Goal: Information Seeking & Learning: Learn about a topic

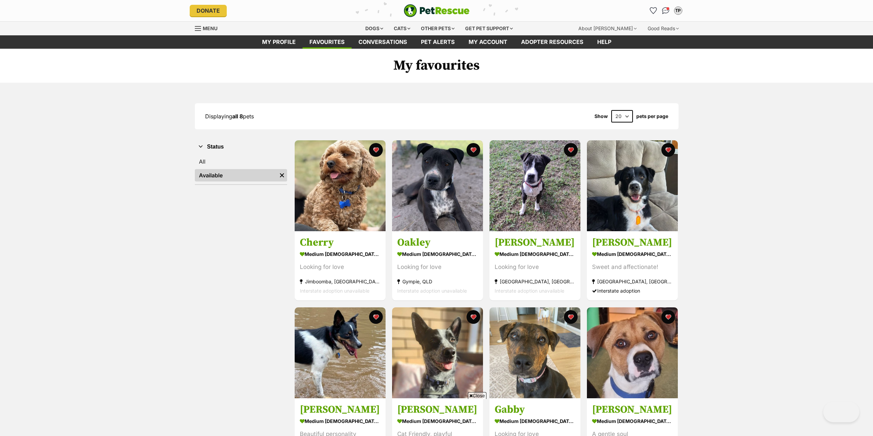
scroll to position [69, 0]
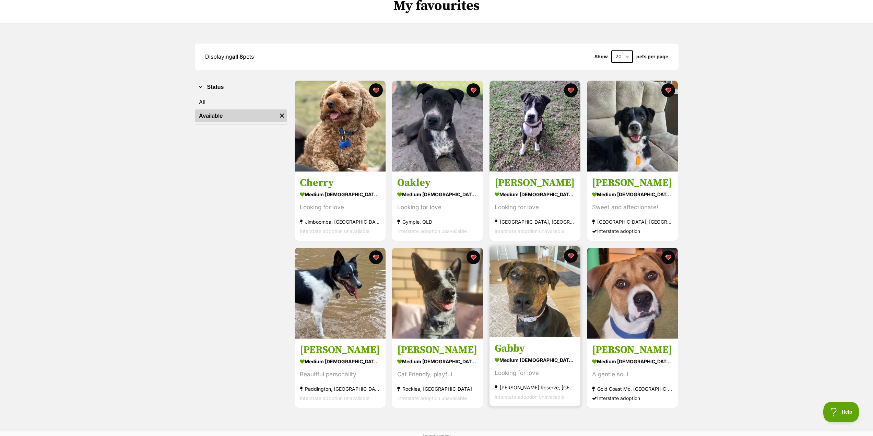
click at [537, 319] on img at bounding box center [534, 291] width 91 height 91
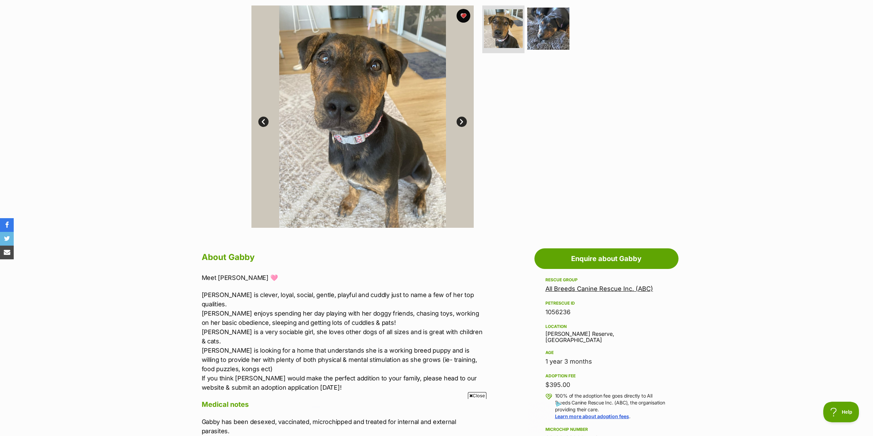
click at [477, 395] on span "Close" at bounding box center [477, 395] width 19 height 7
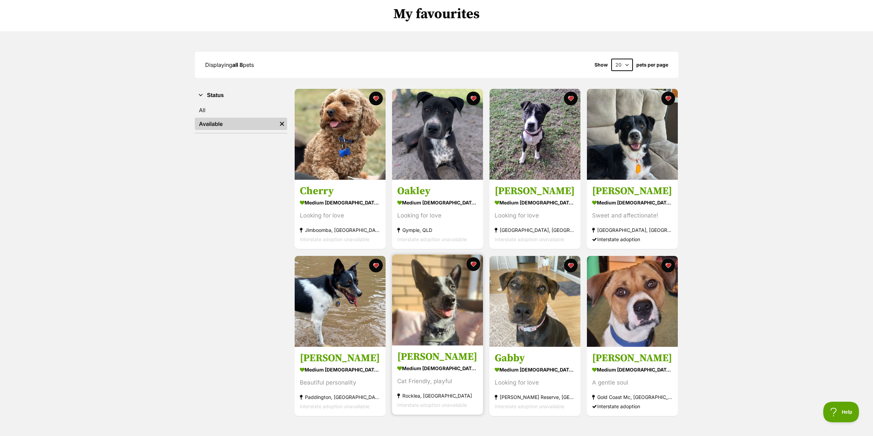
click at [441, 321] on img at bounding box center [437, 299] width 91 height 91
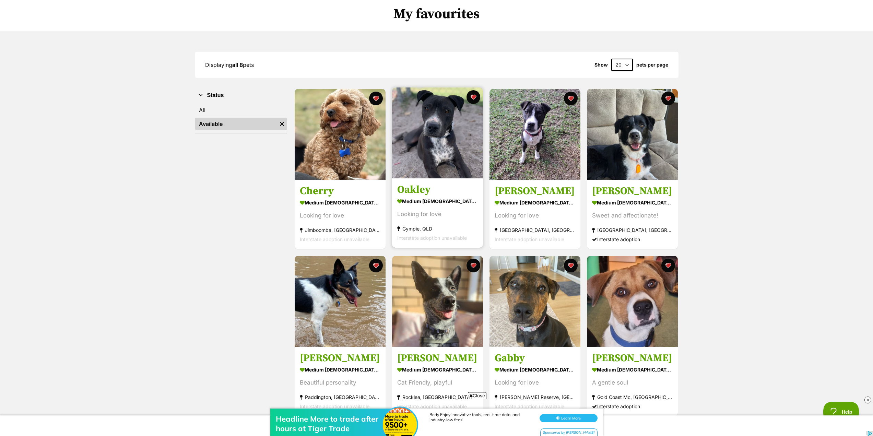
click at [445, 156] on img at bounding box center [437, 132] width 91 height 91
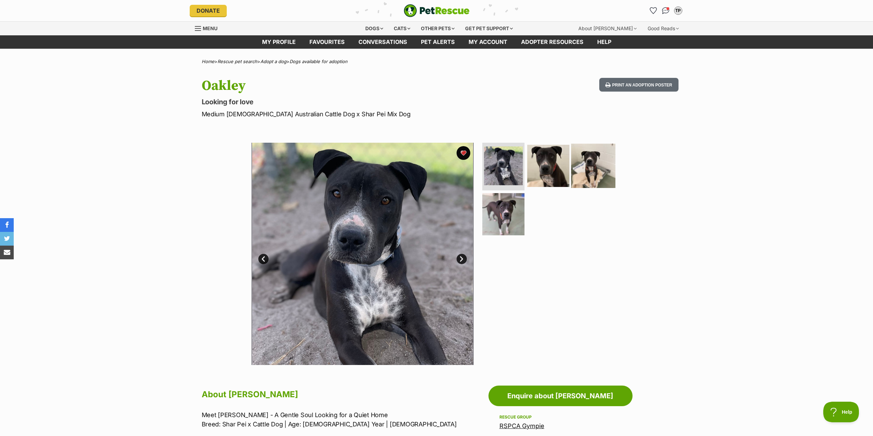
click at [596, 168] on img at bounding box center [593, 165] width 44 height 44
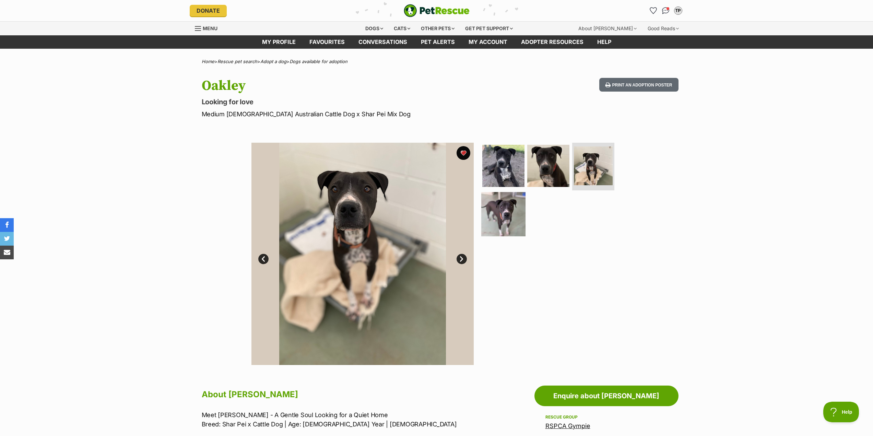
click at [509, 223] on img at bounding box center [503, 214] width 44 height 44
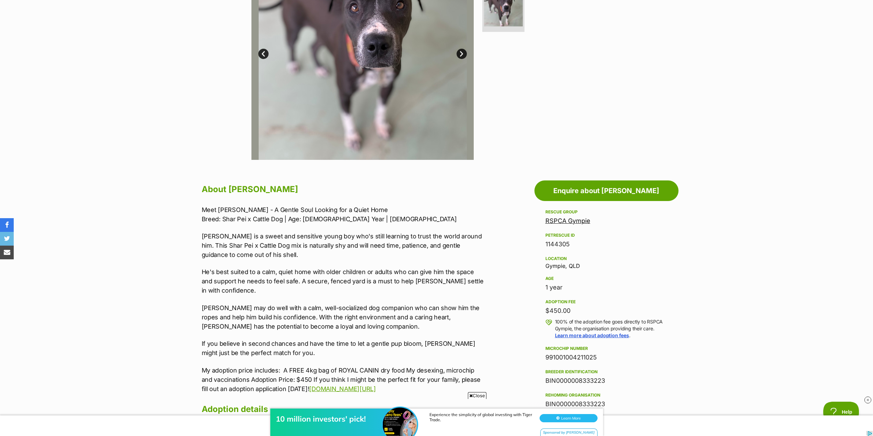
scroll to position [206, 0]
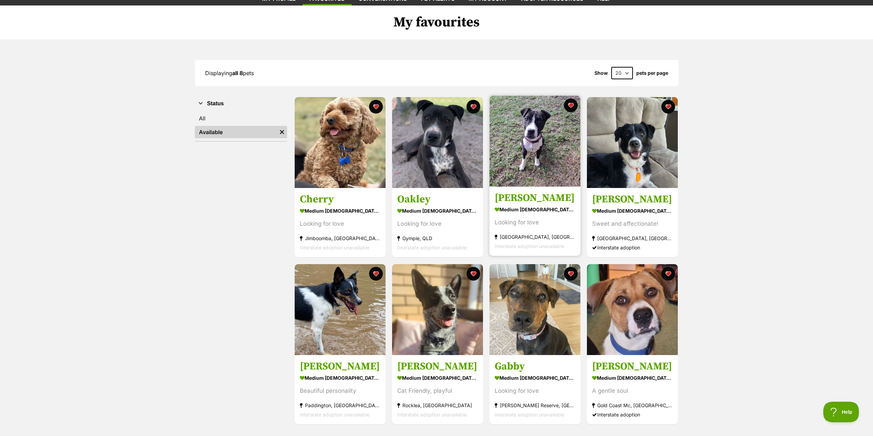
click at [508, 150] on img at bounding box center [534, 141] width 91 height 91
click at [629, 171] on img at bounding box center [632, 141] width 91 height 91
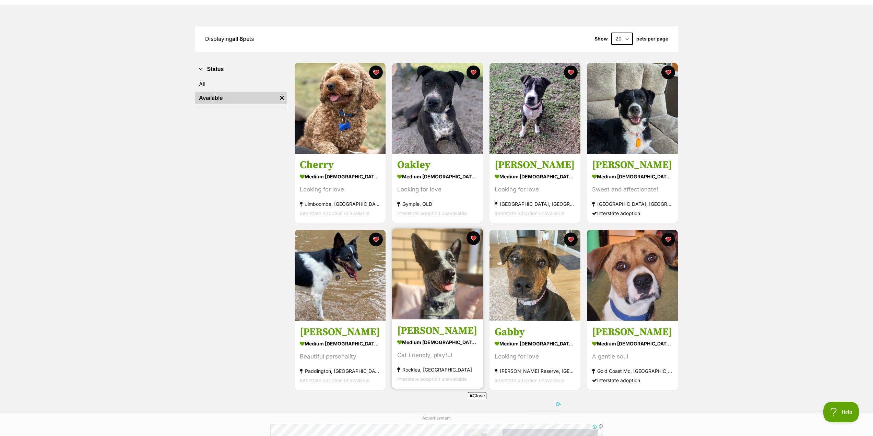
click at [445, 283] on img at bounding box center [437, 273] width 91 height 91
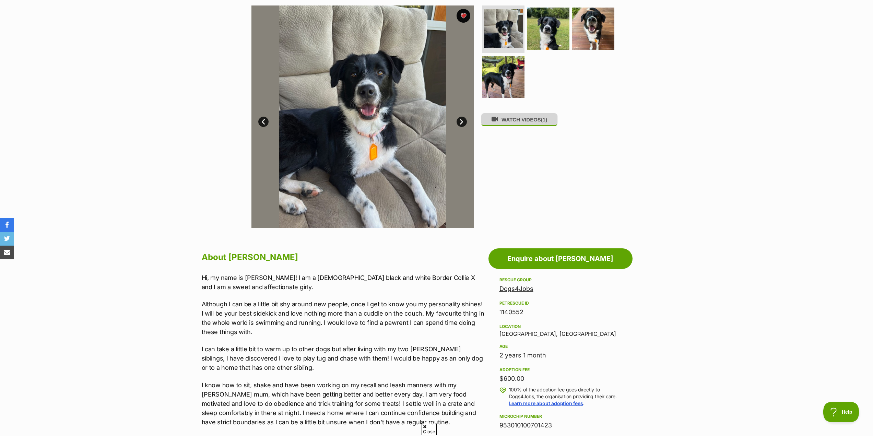
click at [515, 122] on button "WATCH VIDEOS (1)" at bounding box center [519, 119] width 77 height 13
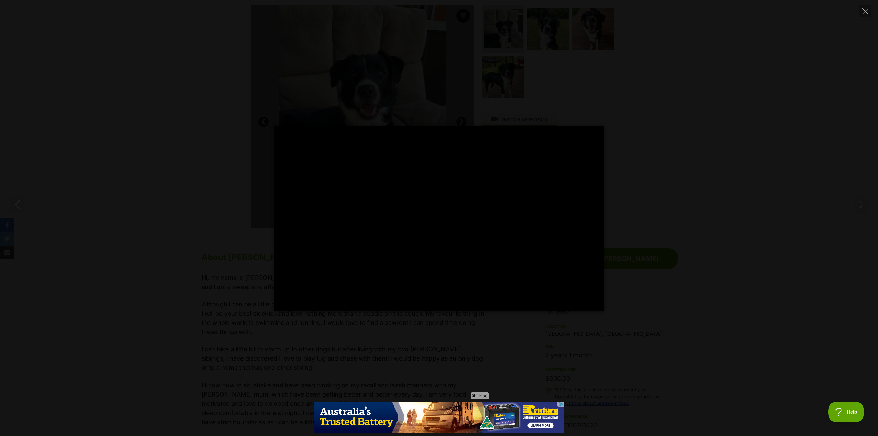
type input "100"
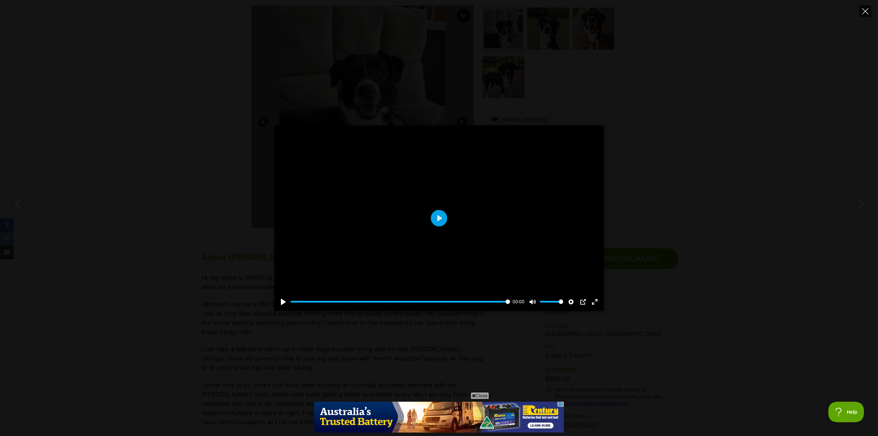
click at [863, 10] on icon "Close" at bounding box center [865, 11] width 6 height 6
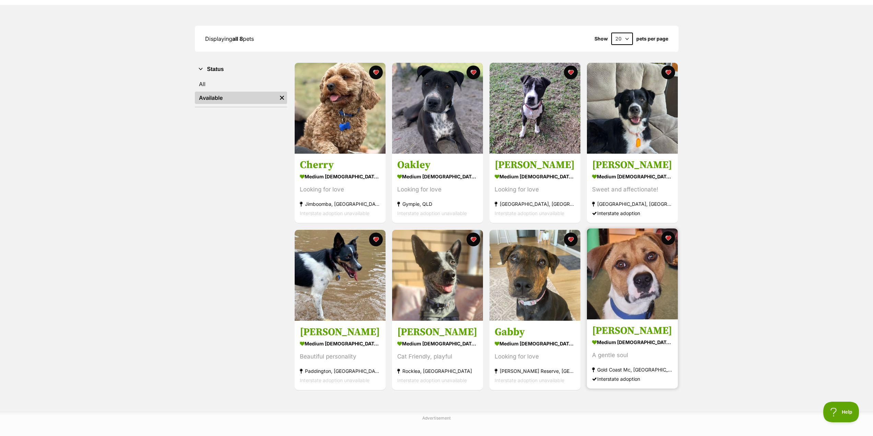
click at [619, 264] on img at bounding box center [632, 273] width 91 height 91
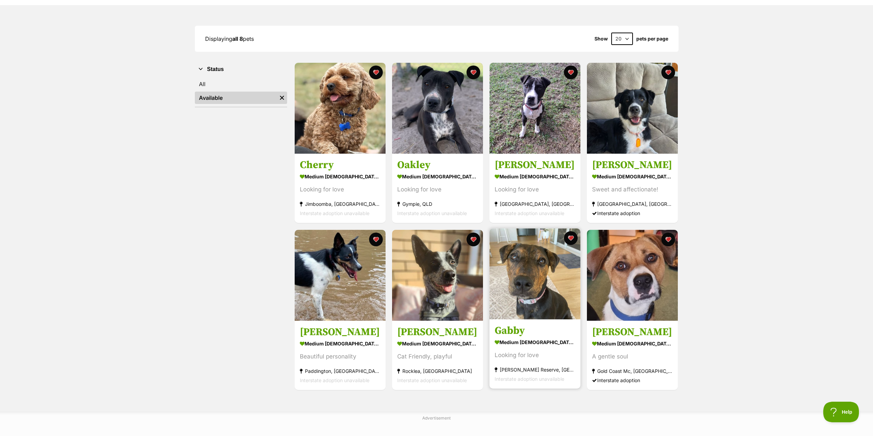
click at [536, 296] on img at bounding box center [534, 273] width 91 height 91
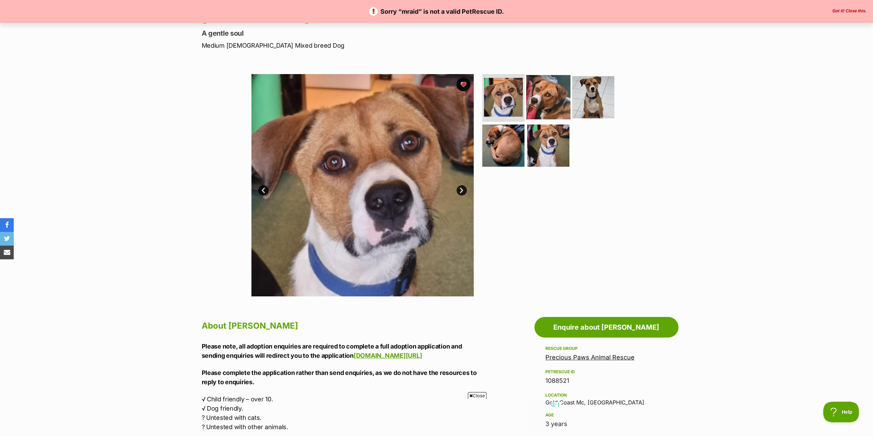
click at [552, 104] on img at bounding box center [548, 97] width 44 height 44
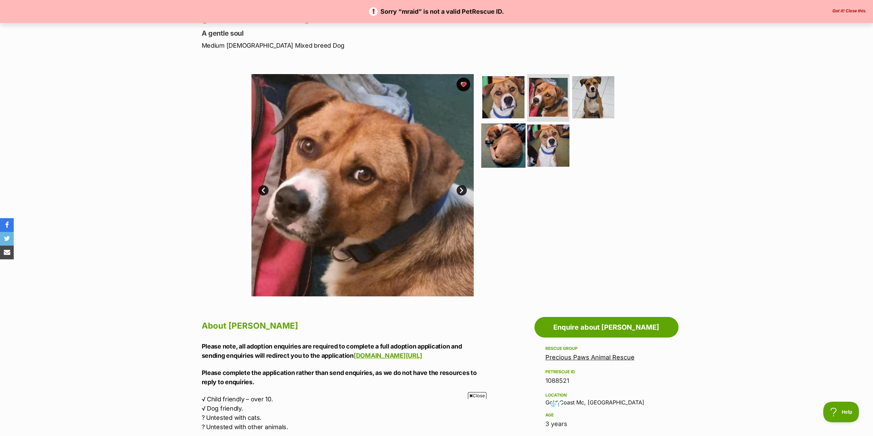
click at [502, 153] on img at bounding box center [503, 145] width 44 height 44
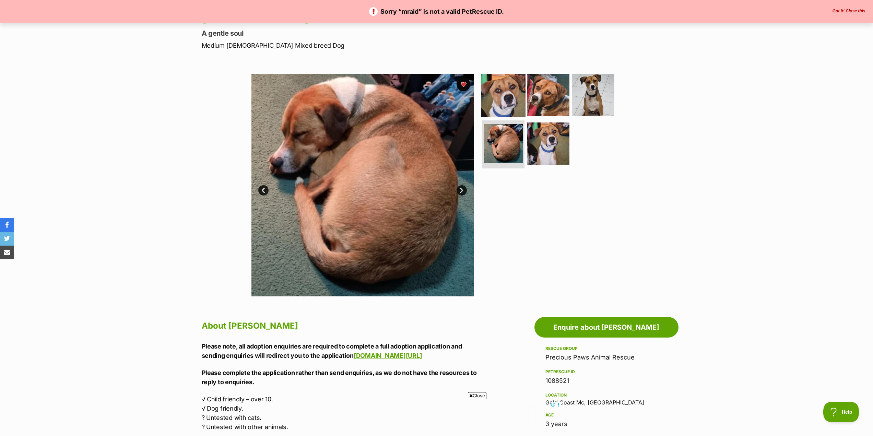
click at [500, 99] on img at bounding box center [503, 95] width 44 height 44
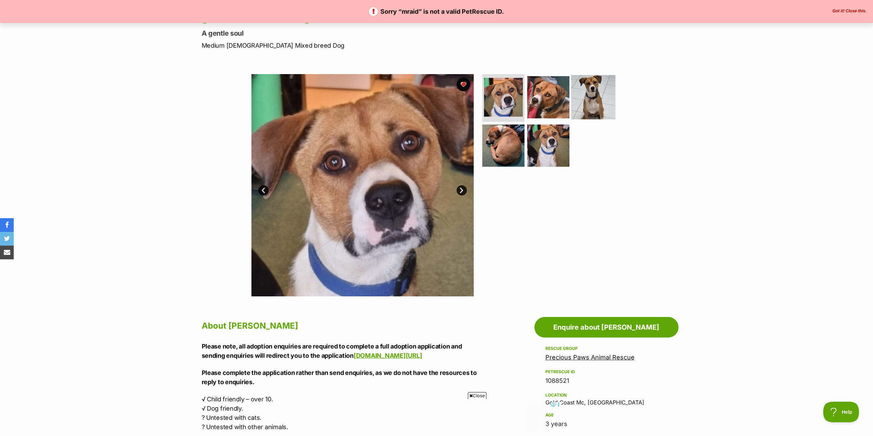
click at [580, 106] on img at bounding box center [593, 97] width 44 height 44
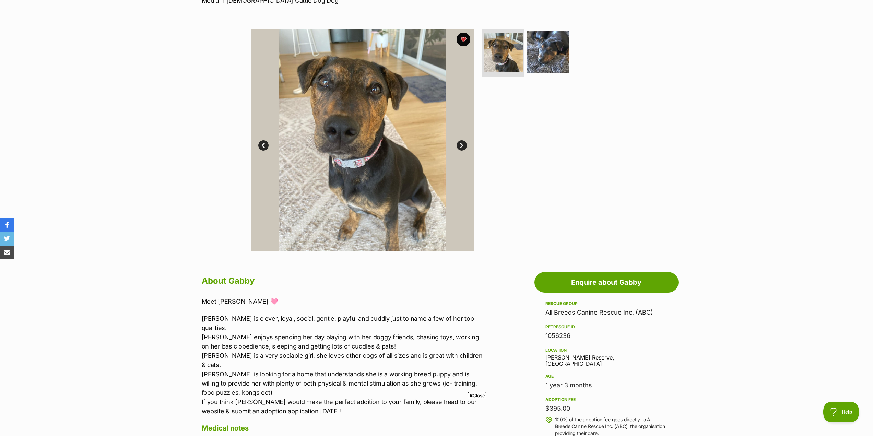
scroll to position [103, 0]
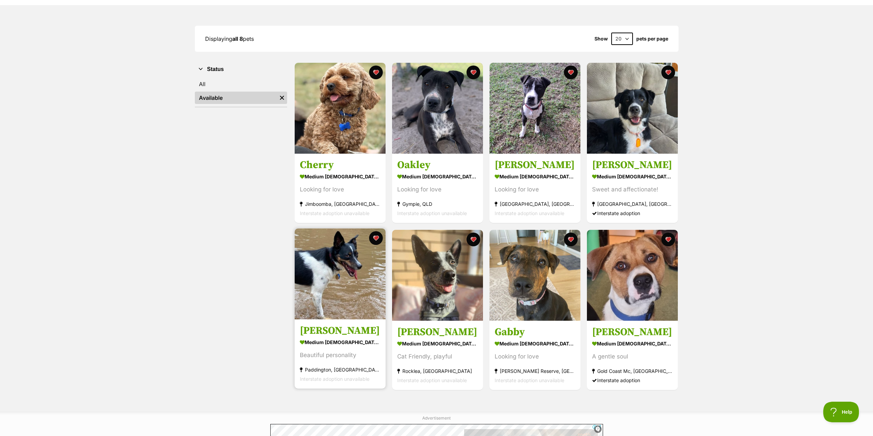
click at [340, 282] on img at bounding box center [340, 273] width 91 height 91
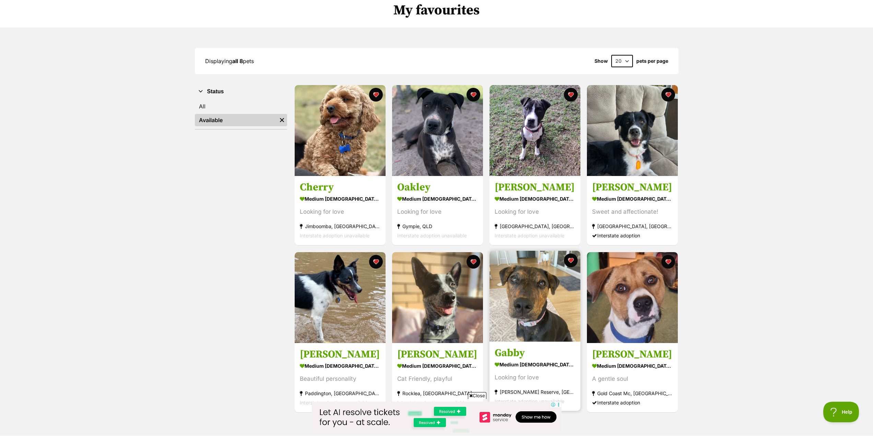
scroll to position [43, 0]
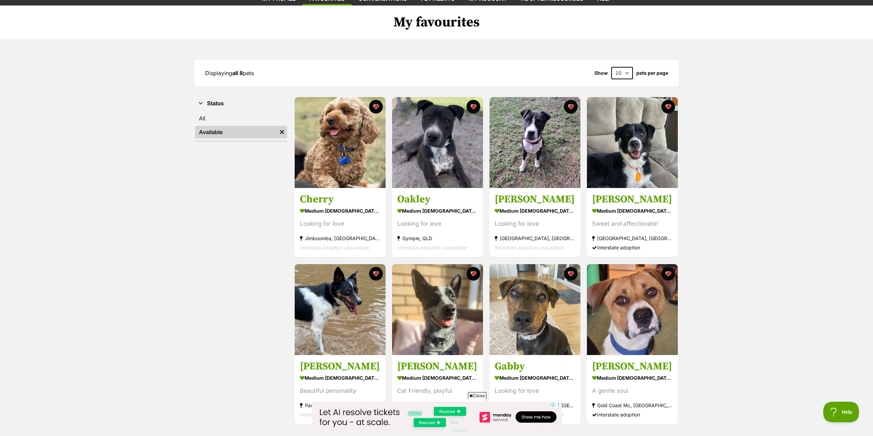
click at [478, 397] on span "Close" at bounding box center [477, 395] width 19 height 7
